Goal: Task Accomplishment & Management: Complete application form

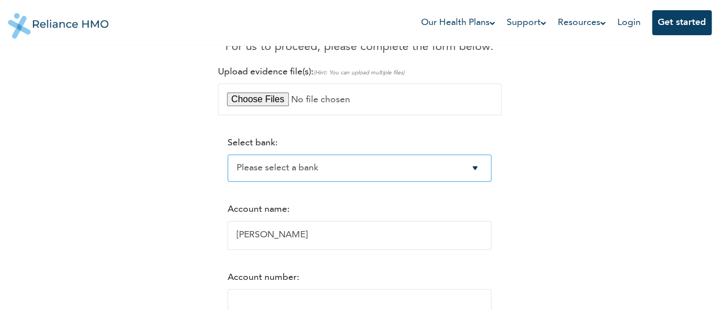
click at [478, 169] on select "Please select a bank Access Bank Plc. Citibank Nigeria Limited Access Bank (Dia…" at bounding box center [360, 167] width 264 height 27
select select "9"
click at [228, 155] on select "Please select a bank Access Bank Plc. Citibank Nigeria Limited Access Bank (Dia…" at bounding box center [360, 167] width 264 height 27
click at [609, 254] on div "RelianceHMO Reimbursements Dear [PERSON_NAME], your reimbursement of NGN 187,56…" at bounding box center [360, 210] width 690 height 576
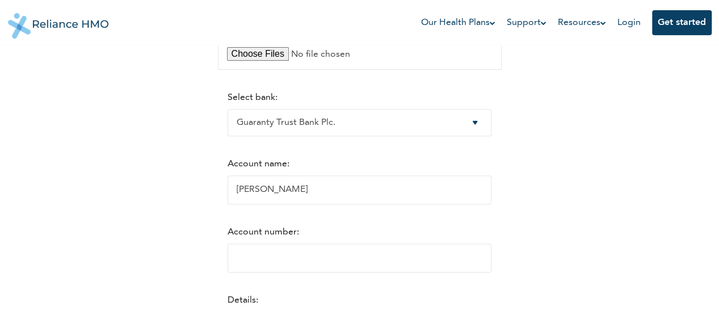
scroll to position [204, 0]
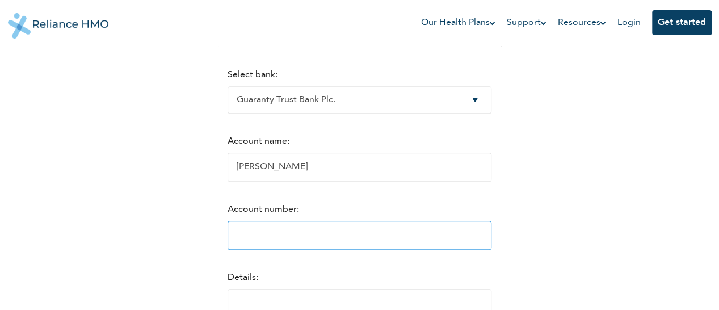
click at [294, 242] on input "Account number:" at bounding box center [360, 235] width 264 height 29
type input "0002115127"
click at [683, 241] on div "RelianceHMO Reimbursements Dear [PERSON_NAME], your reimbursement of NGN 187,56…" at bounding box center [360, 142] width 690 height 576
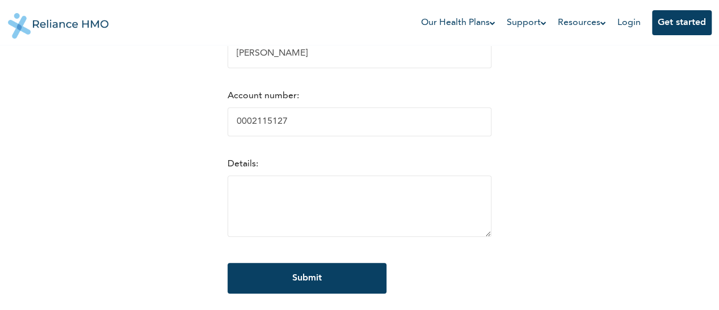
scroll to position [340, 0]
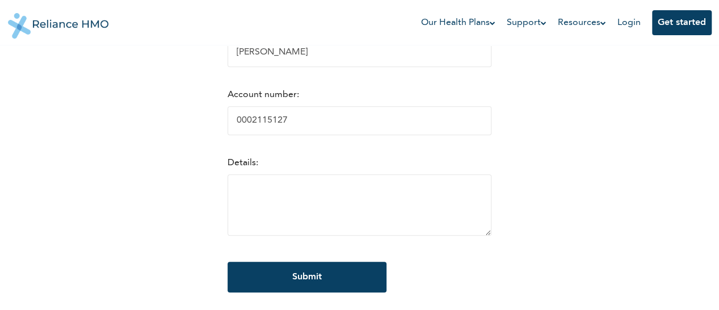
click at [683, 241] on div "RelianceHMO Reimbursements Dear [PERSON_NAME], your reimbursement of NGN 187,56…" at bounding box center [360, 27] width 690 height 576
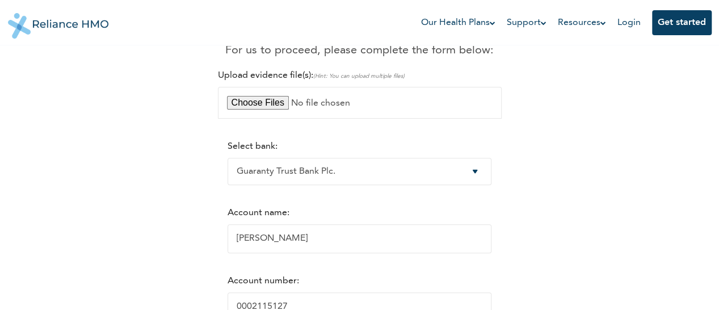
scroll to position [0, 0]
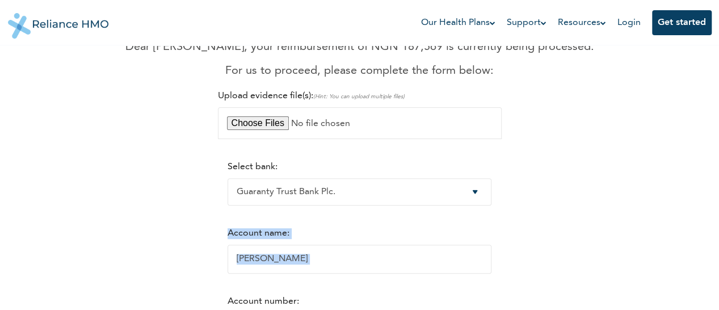
scroll to position [113, 0]
click at [678, 246] on div "RelianceHMO Reimbursements Dear [PERSON_NAME], your reimbursement of NGN 187,56…" at bounding box center [360, 232] width 690 height 576
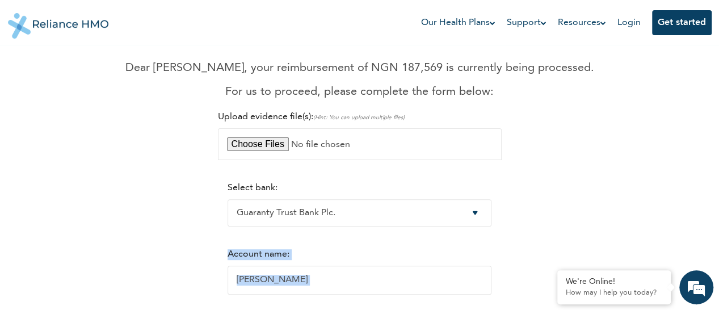
scroll to position [91, 0]
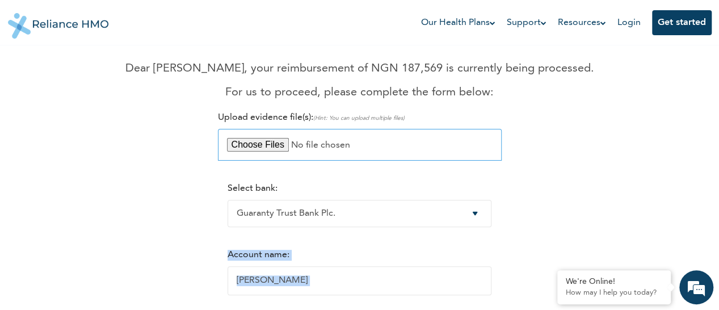
click at [271, 150] on input "file" at bounding box center [360, 145] width 284 height 32
type input "C:\fakepath\Doctor's Report.pdf"
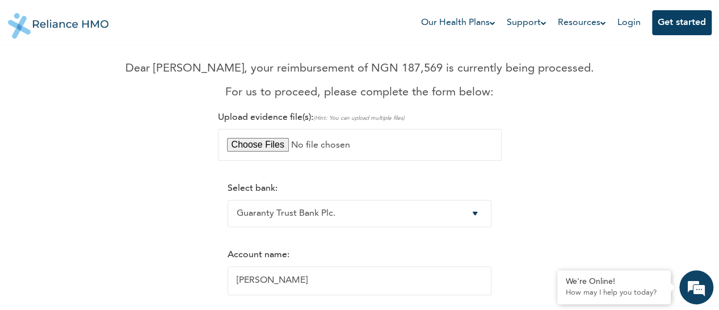
click at [129, 137] on div "RelianceHMO Reimbursements Dear [PERSON_NAME], your reimbursement of NGN 187,56…" at bounding box center [360, 255] width 690 height 576
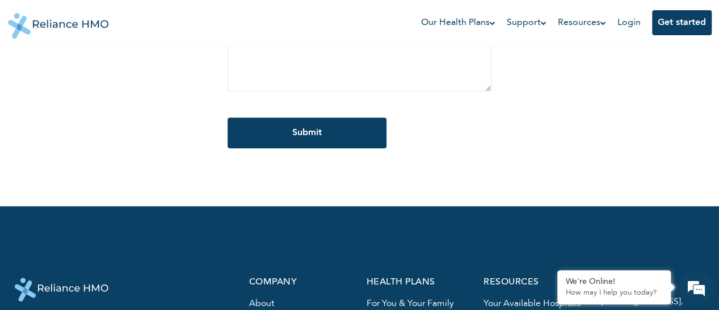
scroll to position [477, 0]
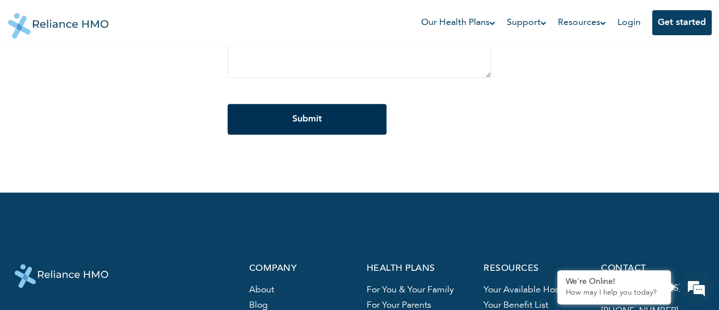
click at [311, 131] on input "Submit" at bounding box center [307, 119] width 159 height 31
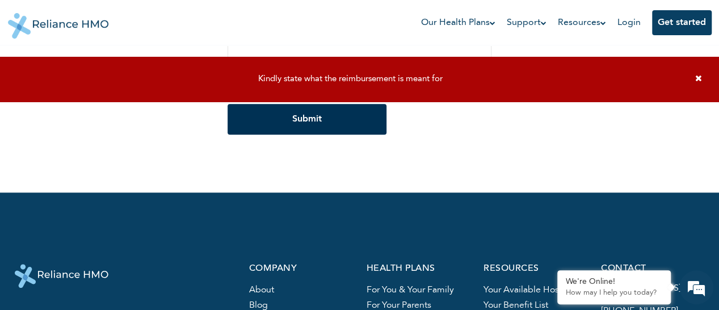
click at [311, 131] on input "Submit" at bounding box center [307, 119] width 159 height 31
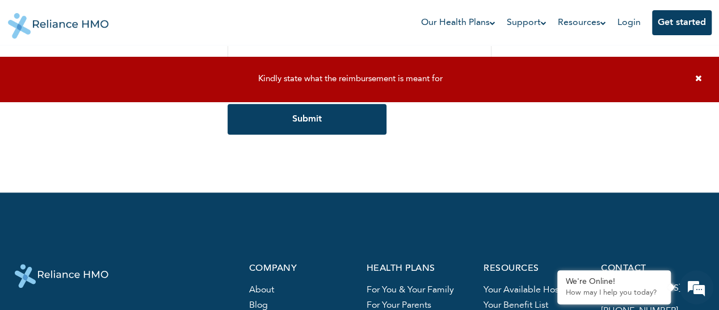
click at [698, 77] on icon at bounding box center [698, 78] width 7 height 9
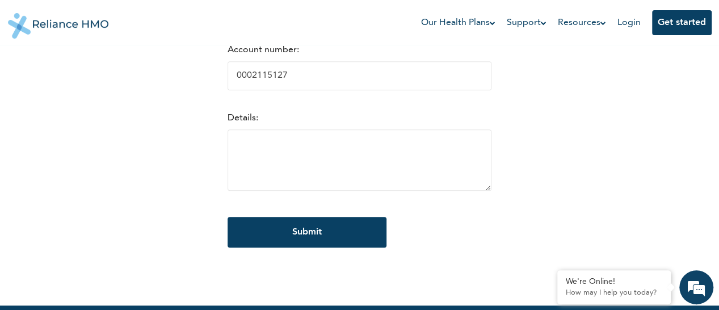
scroll to position [363, 0]
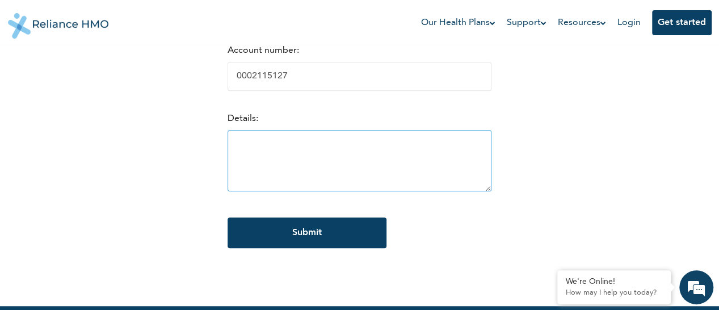
click at [287, 150] on textarea at bounding box center [360, 160] width 264 height 61
type textarea "m"
click at [342, 151] on textarea "Money incurred during emmergecy" at bounding box center [360, 160] width 264 height 61
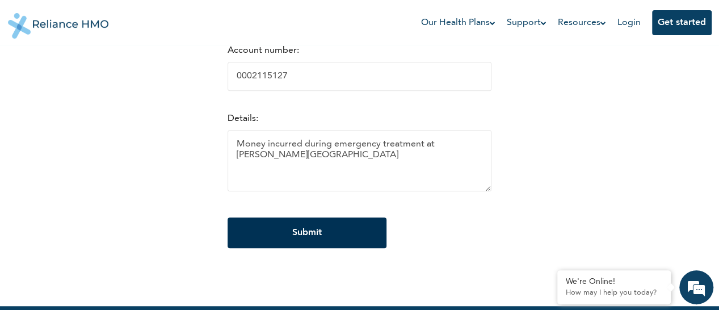
type textarea "Money incurred during emergency treatment at [PERSON_NAME][GEOGRAPHIC_DATA]"
click at [296, 246] on input "Submit" at bounding box center [307, 232] width 159 height 31
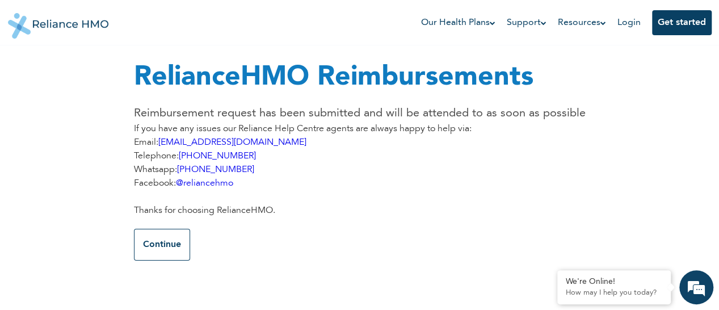
scroll to position [0, 0]
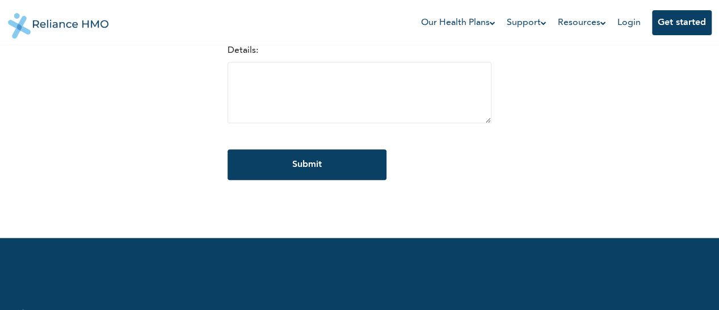
scroll to position [409, 0]
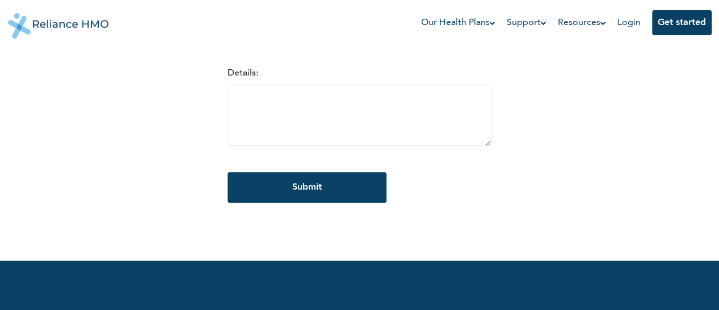
click at [376, 32] on nav "Our Health Plans For You and Your Family For Your Parents For Business Support …" at bounding box center [360, 22] width 704 height 45
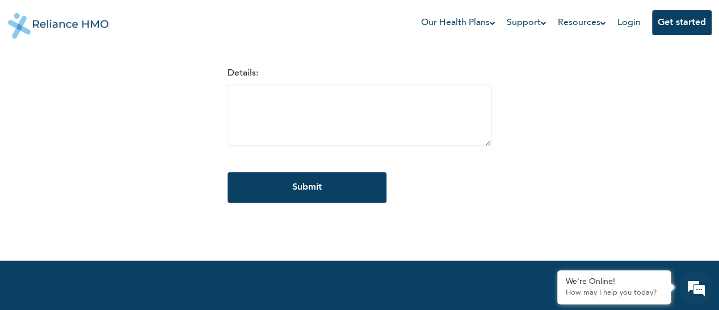
scroll to position [0, 0]
